Goal: Task Accomplishment & Management: Manage account settings

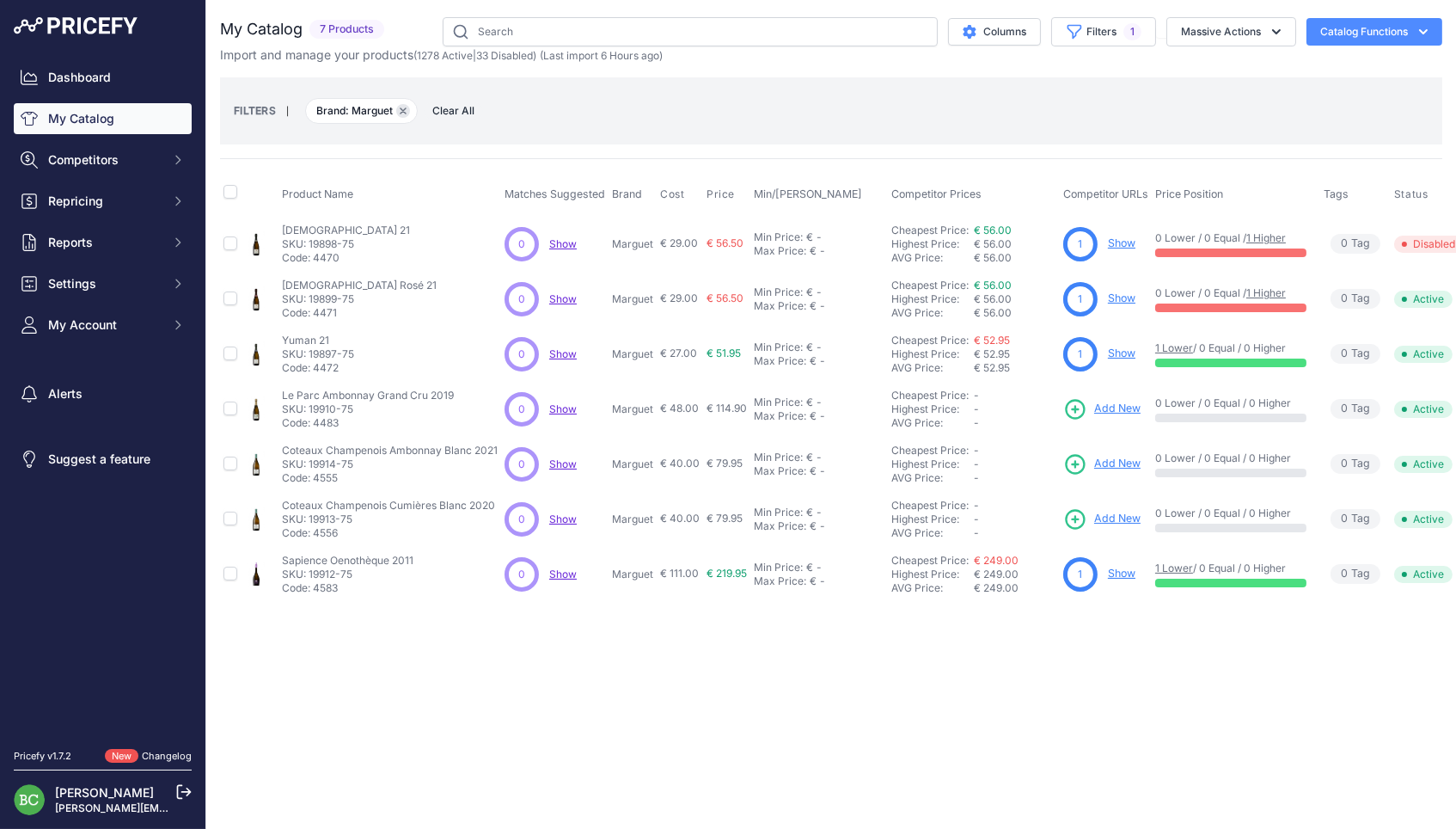
click at [406, 111] on icon "button" at bounding box center [402, 111] width 6 height 6
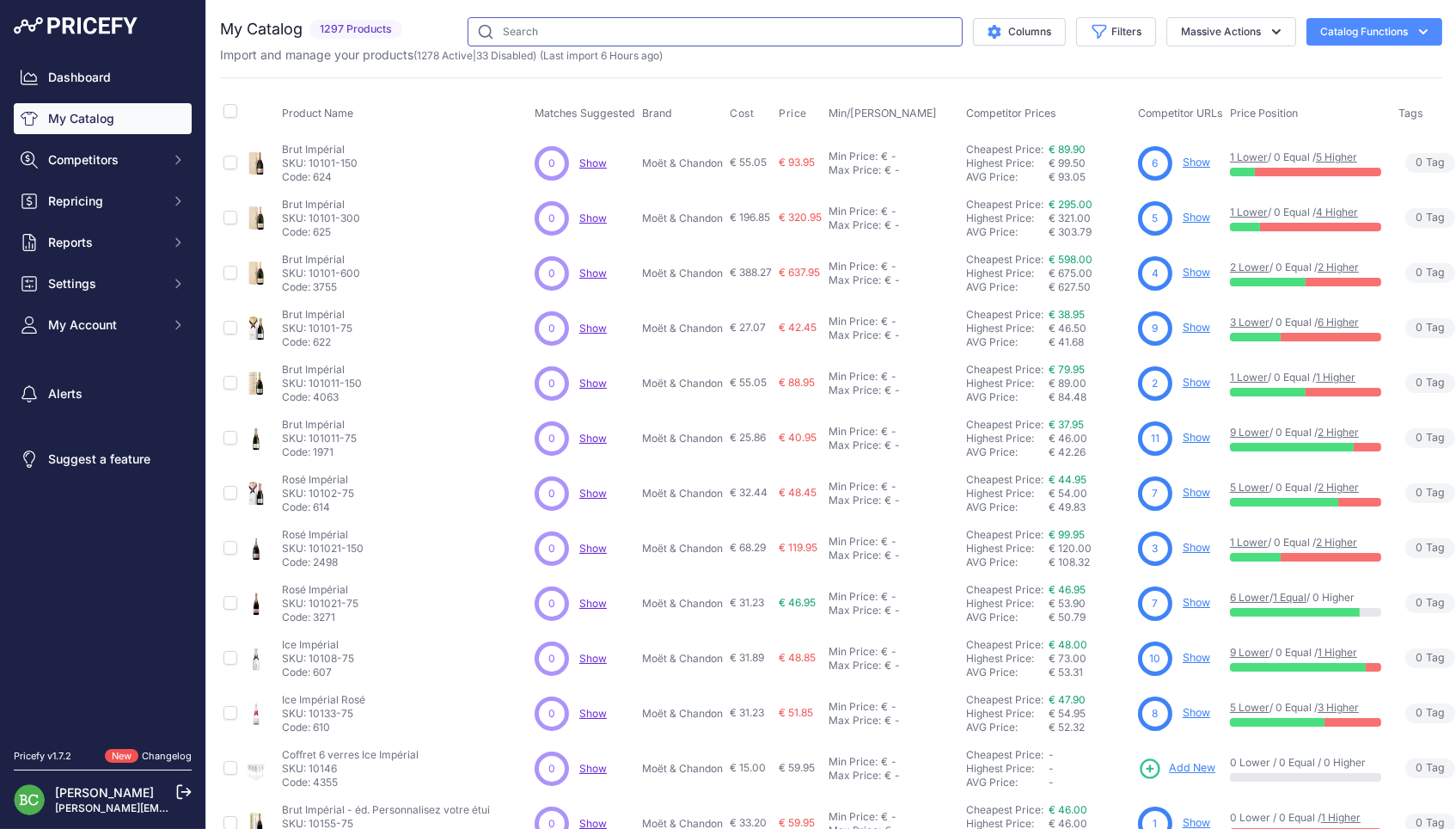
click at [564, 30] on input "text" at bounding box center [716, 32] width 495 height 29
paste input "14401-75"
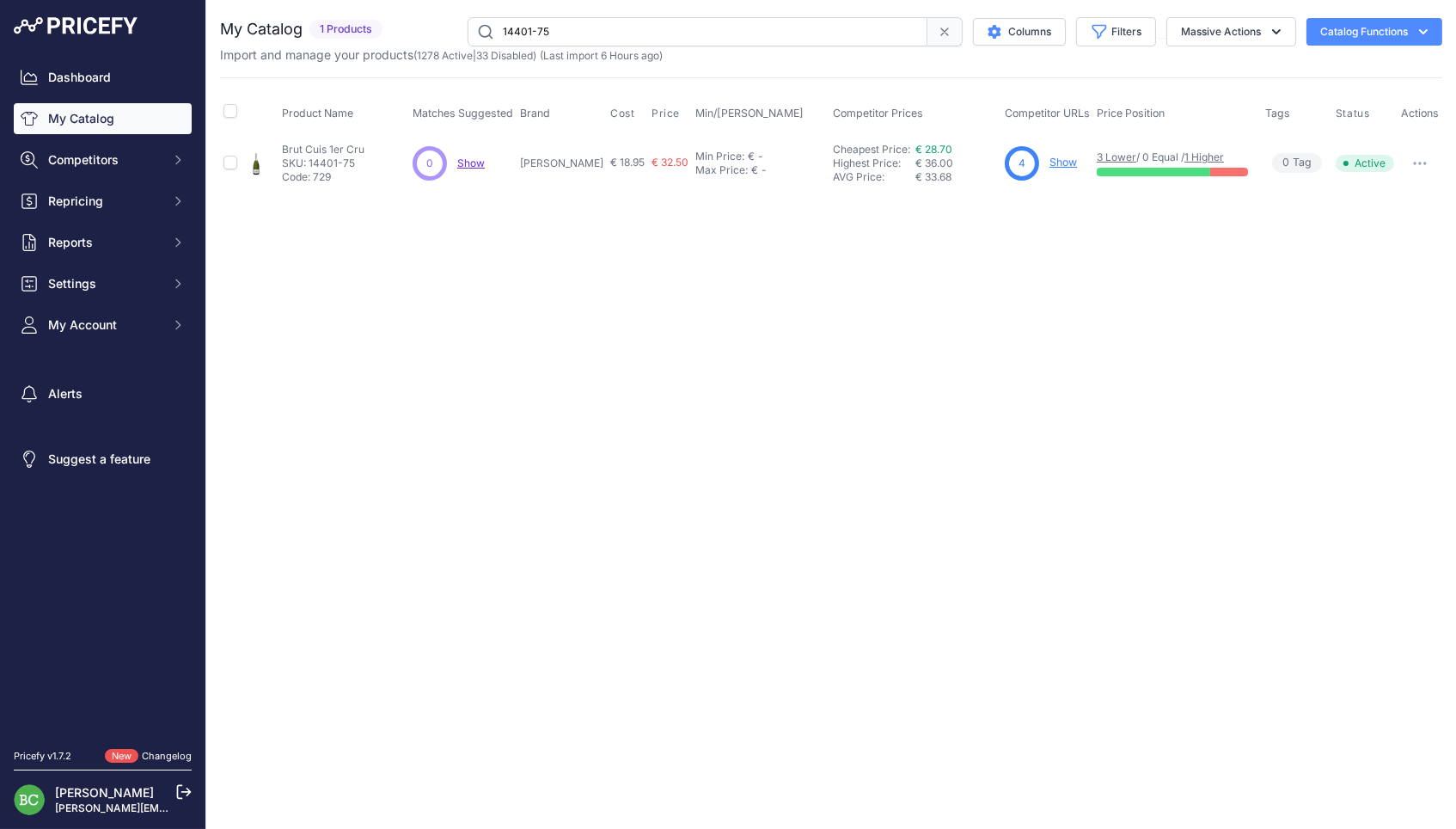
drag, startPoint x: 565, startPoint y: 30, endPoint x: 377, endPoint y: 28, distance: 188.0
click at [377, 28] on div "My Catalog 1 Products" at bounding box center [831, 32] width 1222 height 29
paste input "32013"
drag, startPoint x: 481, startPoint y: 36, endPoint x: 415, endPoint y: 39, distance: 66.1
click at [415, 39] on div "32013-75 Columns Filters Status All Status Only Enabled Only Disabled" at bounding box center [915, 32] width 1053 height 29
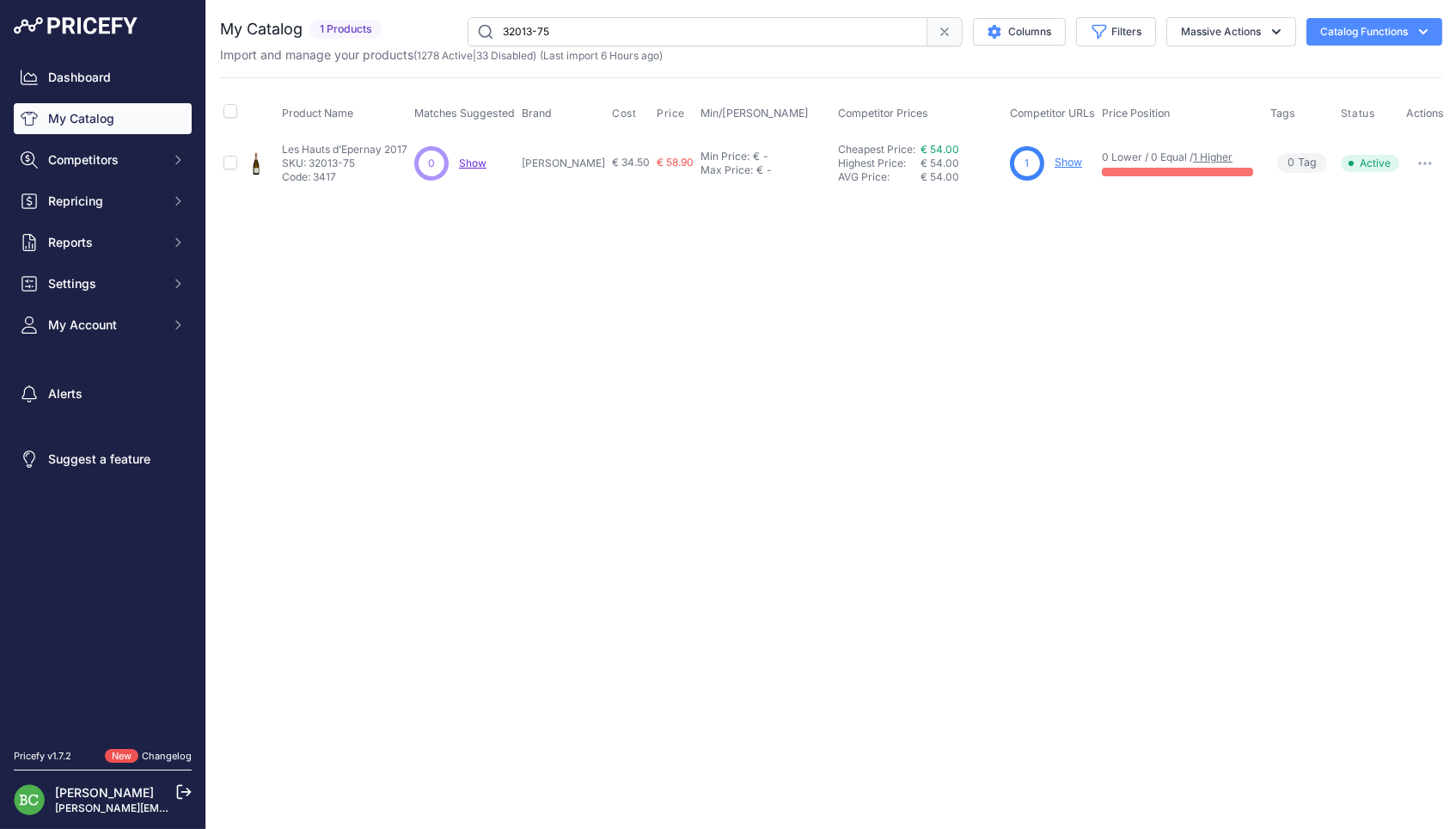
drag, startPoint x: 568, startPoint y: 35, endPoint x: 433, endPoint y: 32, distance: 135.0
click at [433, 32] on div "32013-75 Columns Filters Status All Status Only Enabled Only Disabled" at bounding box center [915, 32] width 1053 height 29
paste input "21612"
drag, startPoint x: 584, startPoint y: 37, endPoint x: 433, endPoint y: 18, distance: 152.2
click at [433, 18] on div "21612-75 Columns Filters Status All Status Only Enabled Only Disabled" at bounding box center [915, 32] width 1053 height 29
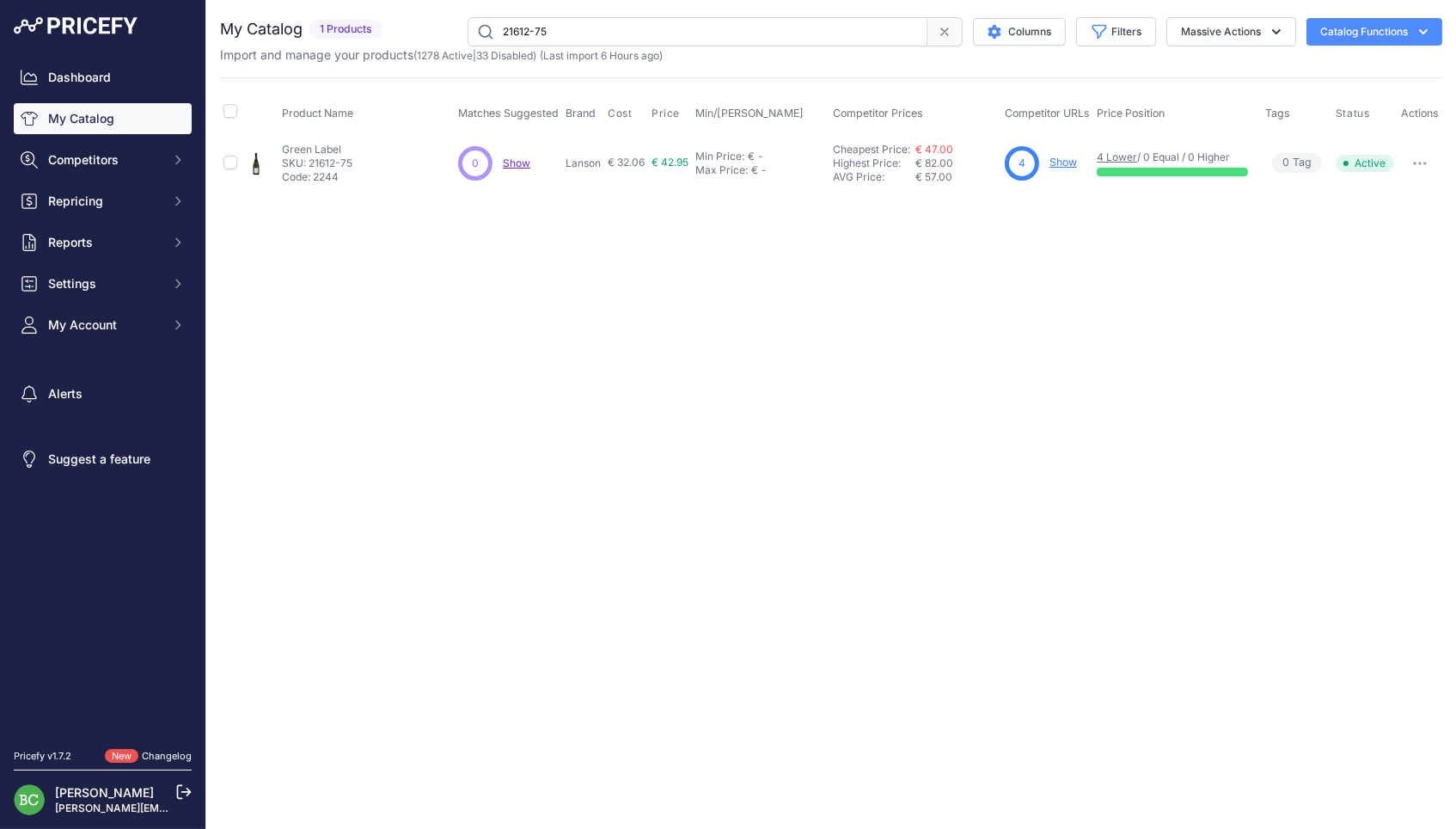
paste input "34210"
drag, startPoint x: 507, startPoint y: 27, endPoint x: 456, endPoint y: 26, distance: 51.0
click at [456, 26] on div "34210-75 Columns Filters Status All Status Only Enabled Only Disabled" at bounding box center [915, 32] width 1053 height 29
drag, startPoint x: 559, startPoint y: 32, endPoint x: 438, endPoint y: 32, distance: 121.0
click at [438, 32] on div "34210-75 Columns Filters Status All Status Only Enabled Only Disabled" at bounding box center [915, 32] width 1053 height 29
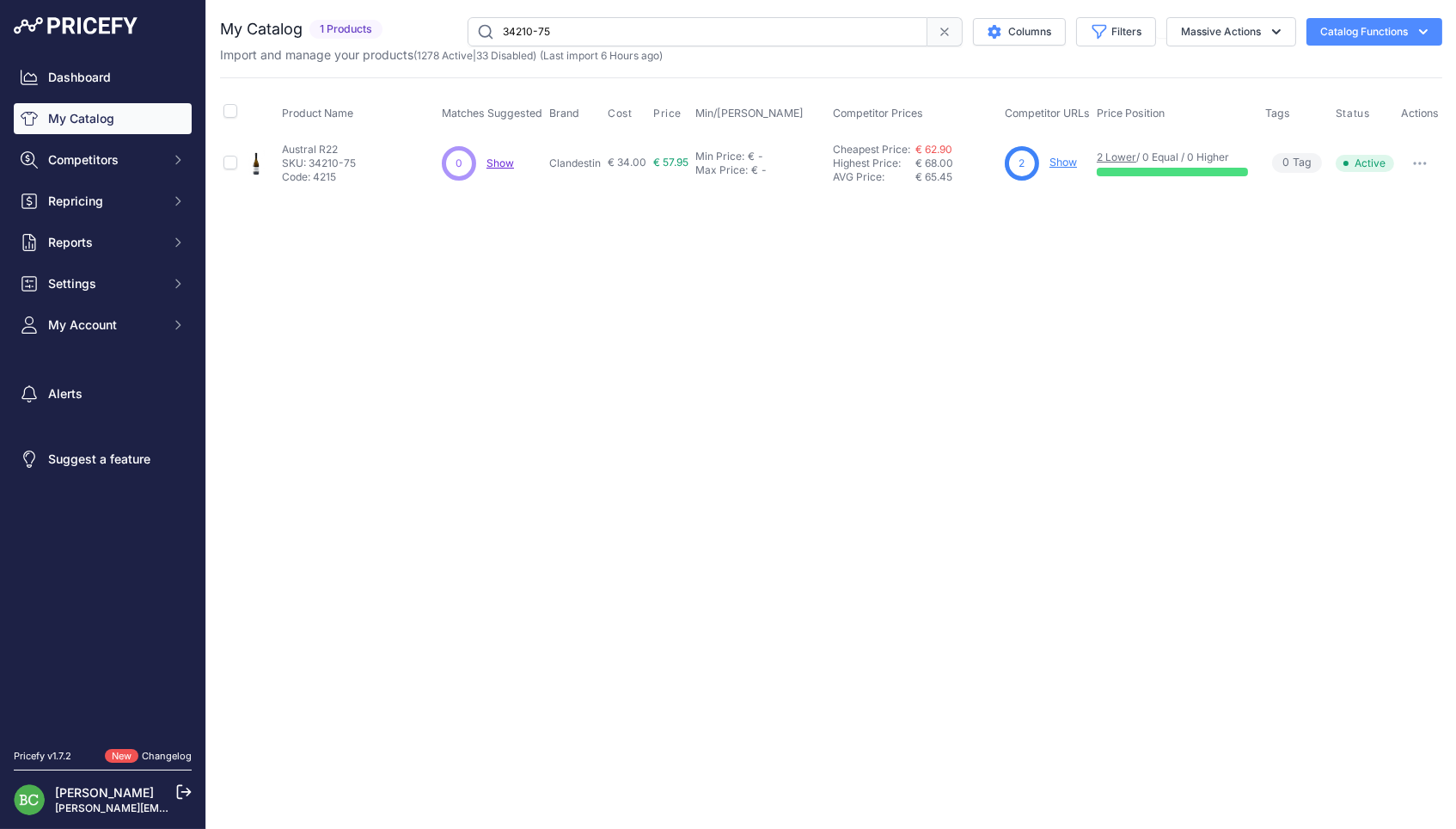
paste input "11101"
drag, startPoint x: 554, startPoint y: 28, endPoint x: 488, endPoint y: 28, distance: 66.0
click at [488, 28] on input "11101-75" at bounding box center [697, 32] width 460 height 29
paste input "09"
drag, startPoint x: 541, startPoint y: 28, endPoint x: 449, endPoint y: 27, distance: 92.0
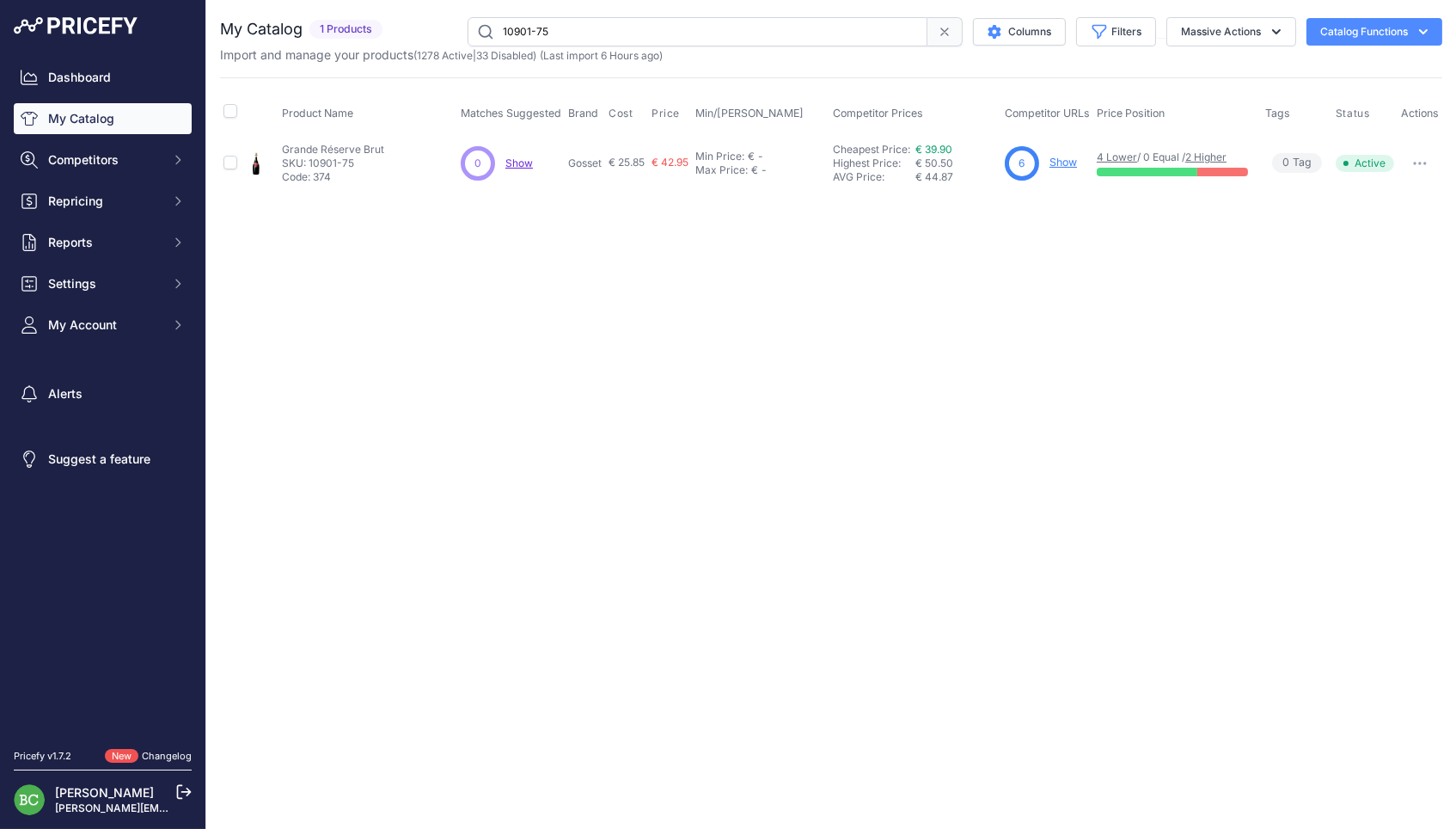
click at [449, 27] on div "10901-75 Columns Filters Status All Status Only Enabled Only Disabled" at bounding box center [915, 32] width 1053 height 29
paste input "371"
drag, startPoint x: 616, startPoint y: 31, endPoint x: 456, endPoint y: 29, distance: 160.0
click at [456, 29] on div "37101-75 Columns Filters Status All Status Only Enabled Only Disabled" at bounding box center [915, 32] width 1053 height 29
paste input "43"
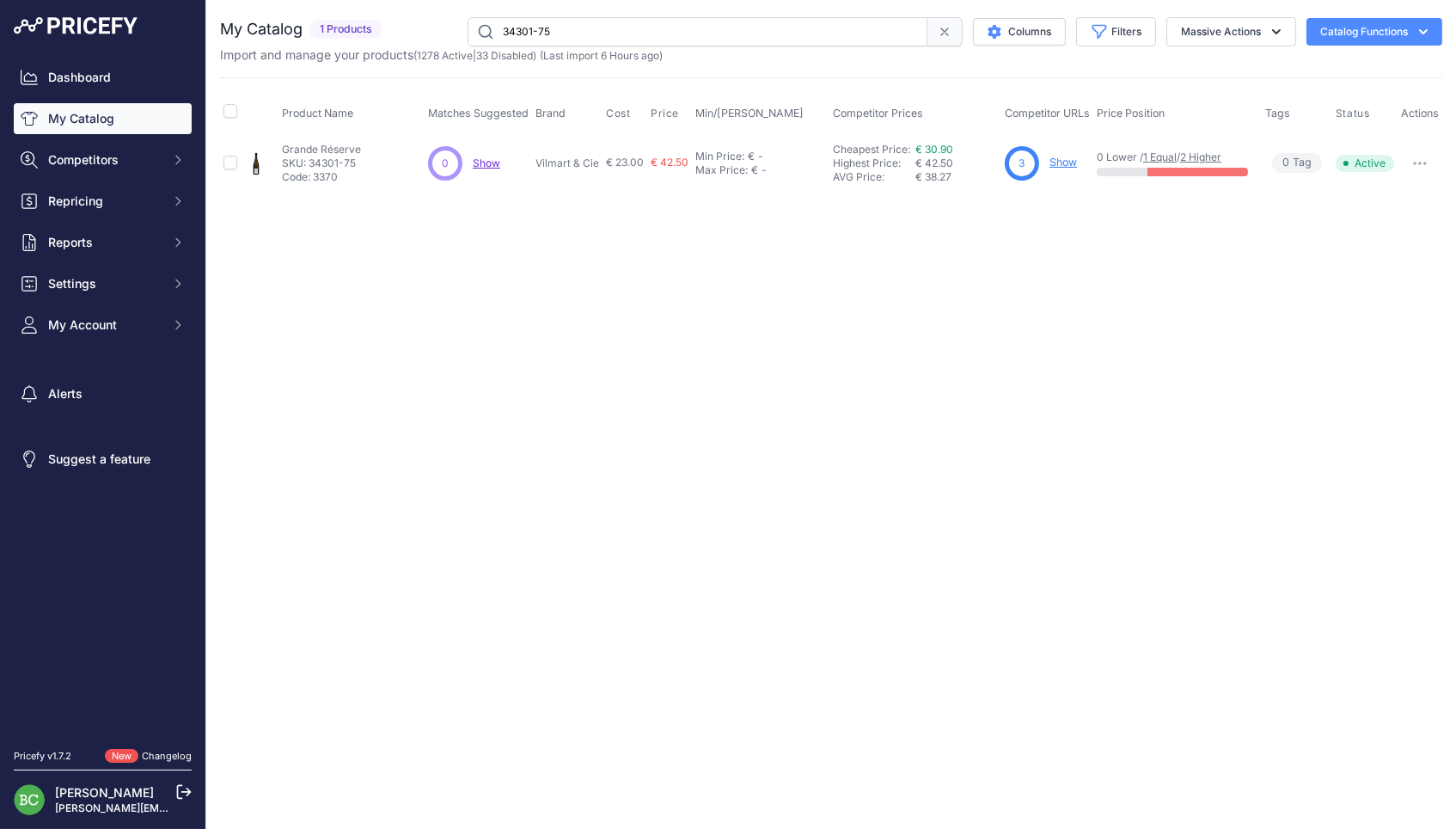
drag, startPoint x: 599, startPoint y: 28, endPoint x: 488, endPoint y: 26, distance: 111.0
click at [488, 26] on input "34301-75" at bounding box center [697, 32] width 460 height 29
paste input "3208"
drag, startPoint x: 565, startPoint y: 27, endPoint x: 457, endPoint y: 27, distance: 108.0
click at [457, 27] on div "33208-75 Columns Filters Status All Status Only Enabled Only Disabled" at bounding box center [915, 32] width 1053 height 29
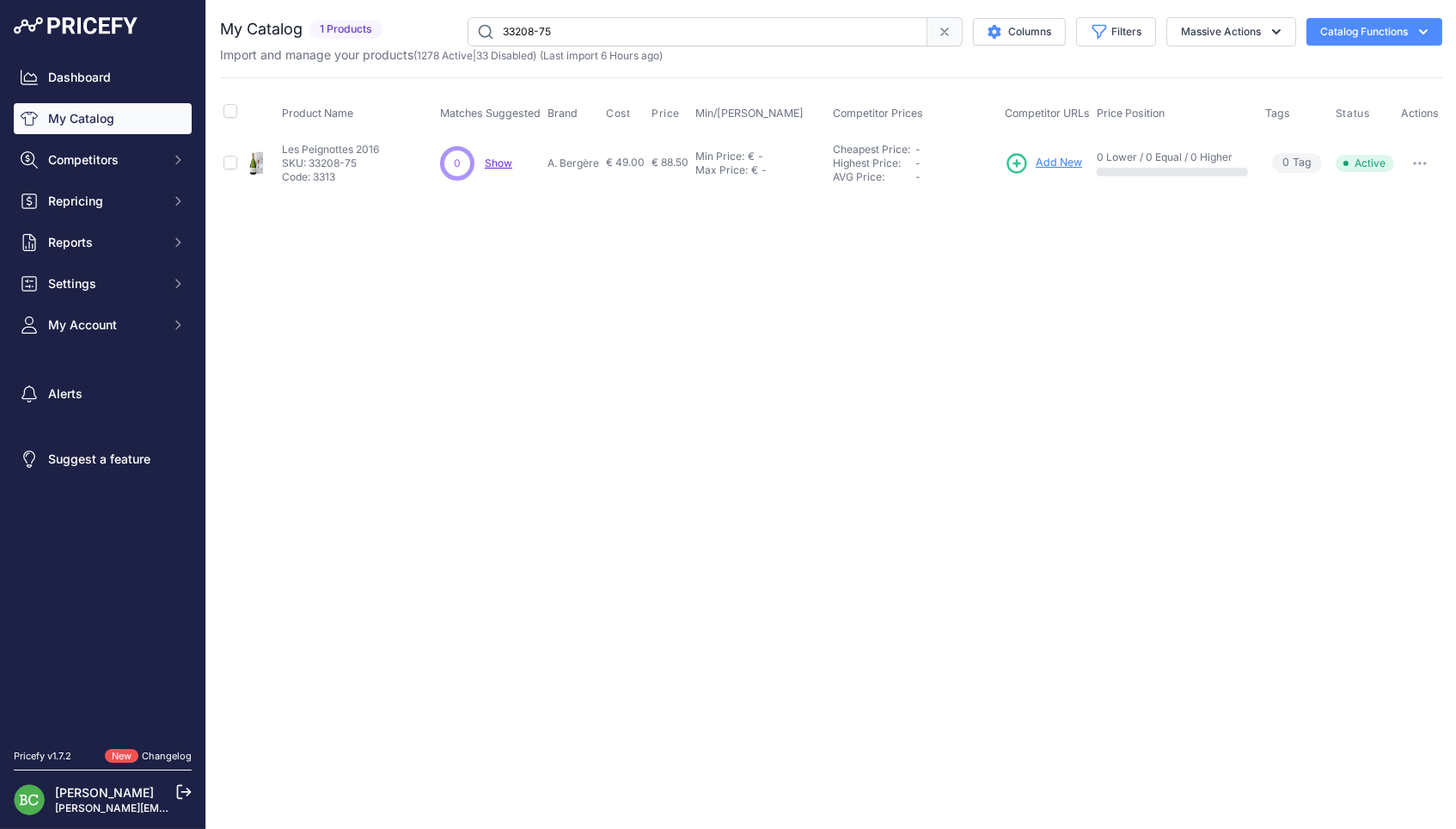
paste input "10645"
drag, startPoint x: 556, startPoint y: 27, endPoint x: 457, endPoint y: 25, distance: 99.0
click at [457, 25] on div "10645-75 Columns Filters Status All Status Only Enabled Only Disabled" at bounding box center [915, 32] width 1053 height 29
paste input "15012"
drag, startPoint x: 591, startPoint y: 29, endPoint x: 426, endPoint y: 26, distance: 165.0
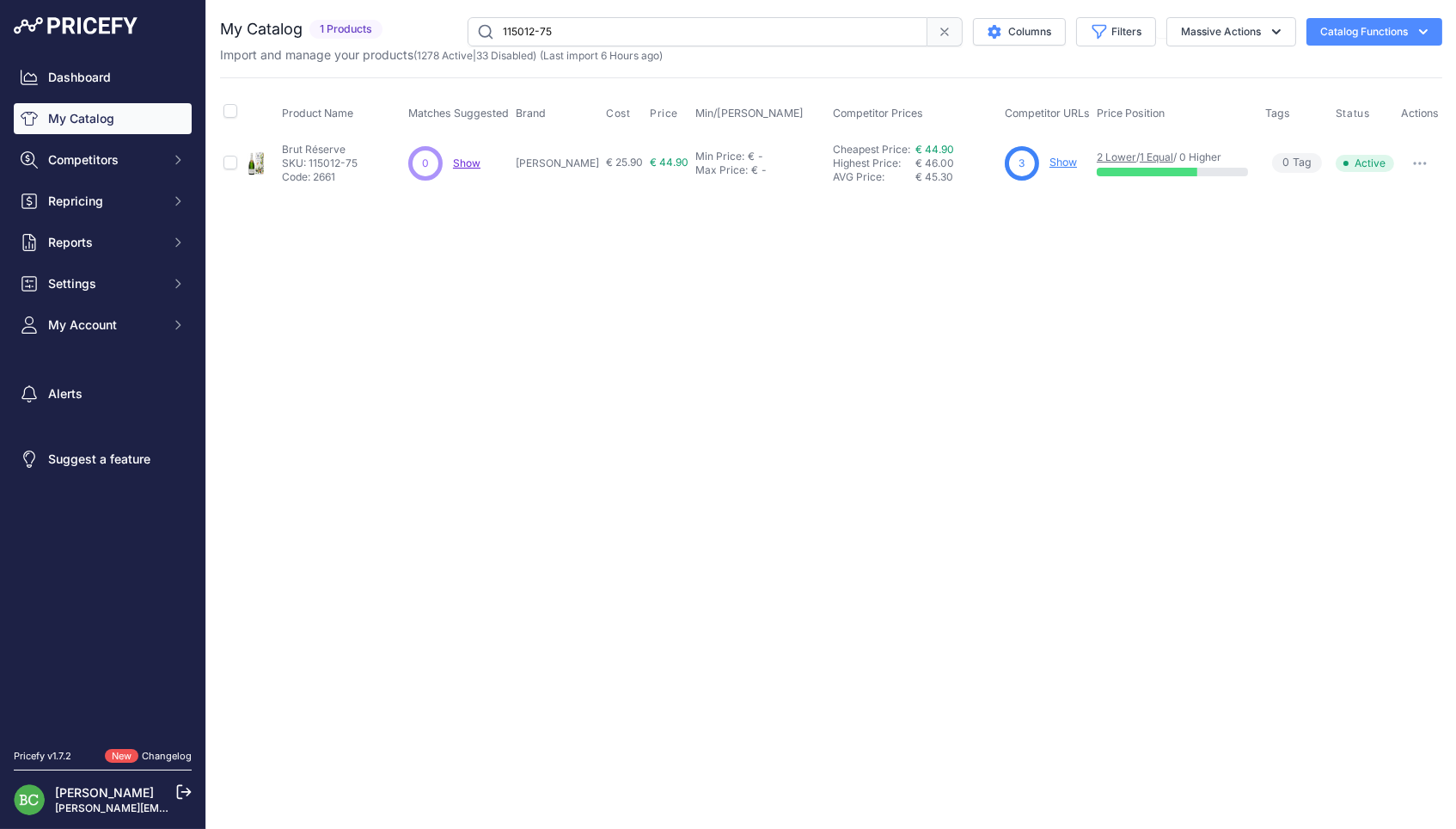
click at [426, 26] on div "115012-75 Columns Filters Status All Status Only Enabled Only Disabled" at bounding box center [915, 32] width 1053 height 29
paste input "07621"
drag, startPoint x: 564, startPoint y: 30, endPoint x: 437, endPoint y: 19, distance: 127.5
click at [437, 19] on div "107621-75 Columns Filters Status All Status Only Enabled Only Disabled" at bounding box center [915, 32] width 1053 height 29
paste input "1549"
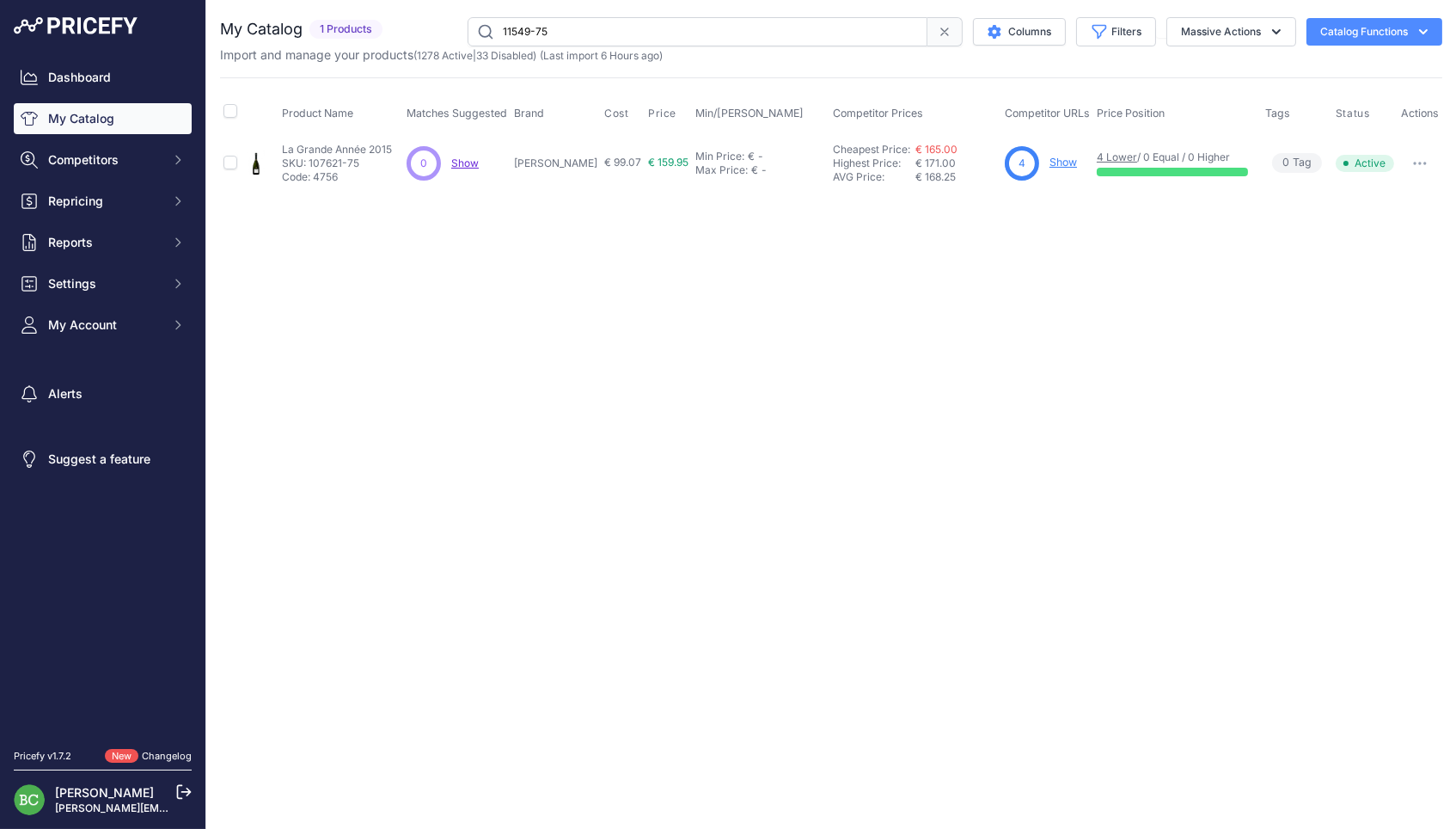
type input "11549-75"
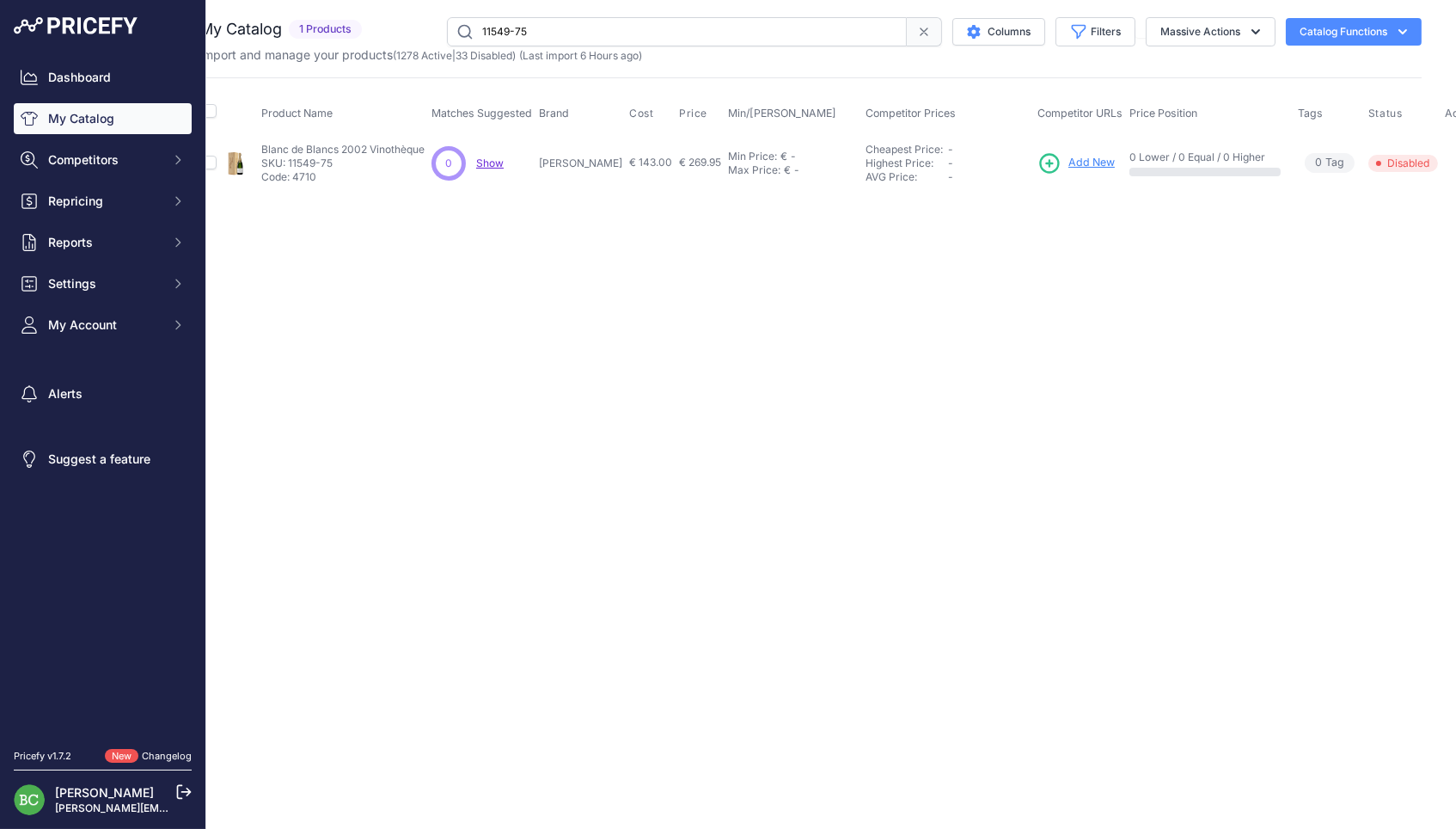
scroll to position [0, 19]
click at [1455, 162] on icon "button" at bounding box center [1464, 163] width 14 height 4
click at [1383, 193] on button "Enable" at bounding box center [1427, 200] width 110 height 28
